Goal: Task Accomplishment & Management: Complete application form

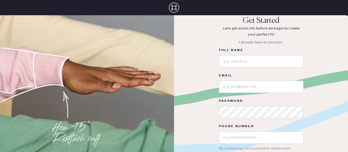
scroll to position [3, 0]
click at [247, 60] on input at bounding box center [261, 61] width 85 height 12
type input "[PERSON_NAME]"
type input "J"
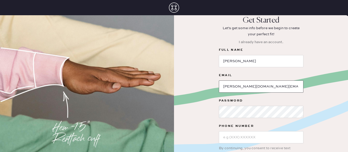
type input "[PERSON_NAME][DOMAIN_NAME][EMAIL_ADDRESS][DOMAIN_NAME]"
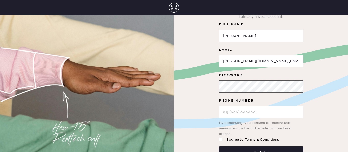
scroll to position [30, 0]
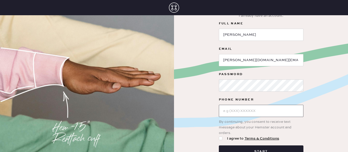
click at [263, 111] on input "text" at bounding box center [261, 111] width 85 height 12
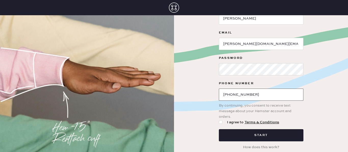
type input "[PHONE_NUMBER]"
click at [221, 123] on div at bounding box center [221, 123] width 4 height 4
click at [219, 120] on input "I agree to Terms & Conditions" at bounding box center [219, 120] width 0 height 0
checkbox input "true"
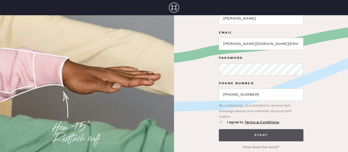
click at [256, 141] on button "Start" at bounding box center [261, 136] width 85 height 12
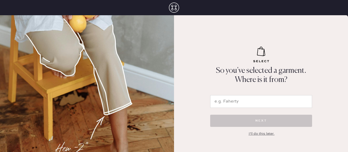
click at [225, 100] on input "text" at bounding box center [261, 101] width 102 height 13
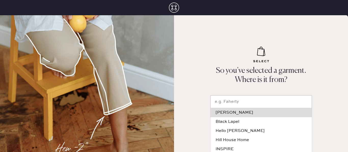
click at [204, 80] on div "So you’ve selected a garment. Where is it from? [PERSON_NAME] Black Lapel Hello…" at bounding box center [261, 83] width 174 height 137
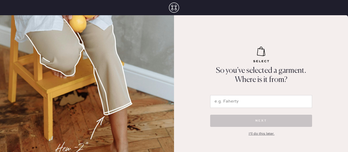
click at [260, 135] on div "I'll do this later." at bounding box center [261, 134] width 26 height 6
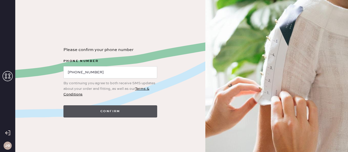
click at [125, 113] on button "Confirm" at bounding box center [110, 112] width 94 height 12
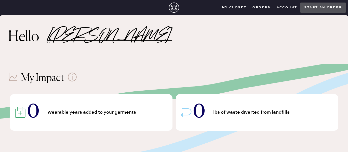
click at [275, 6] on button "Account" at bounding box center [286, 8] width 27 height 8
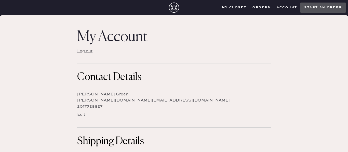
click at [230, 10] on closet "My Closet" at bounding box center [234, 8] width 31 height 8
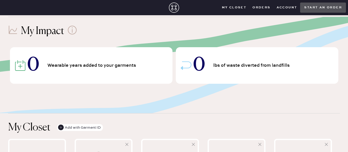
scroll to position [49, 0]
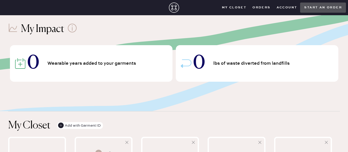
click at [108, 63] on span "Wearable years added to your garments" at bounding box center [92, 63] width 90 height 5
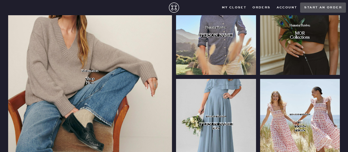
scroll to position [401, 0]
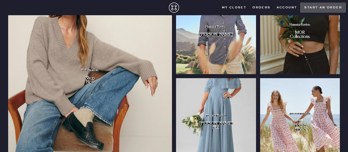
click at [93, 77] on div "Shop" at bounding box center [90, 78] width 9 height 2
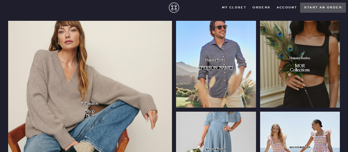
scroll to position [369, 0]
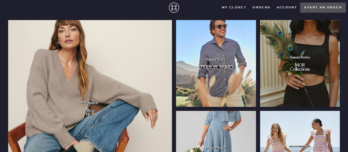
click at [86, 100] on img "slide" at bounding box center [90, 109] width 164 height 178
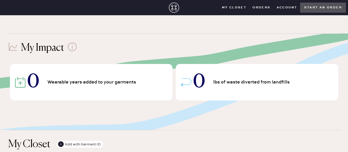
scroll to position [0, 0]
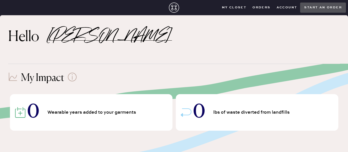
click at [229, 7] on closet "My Closet" at bounding box center [234, 8] width 31 height 8
